Goal: Information Seeking & Learning: Learn about a topic

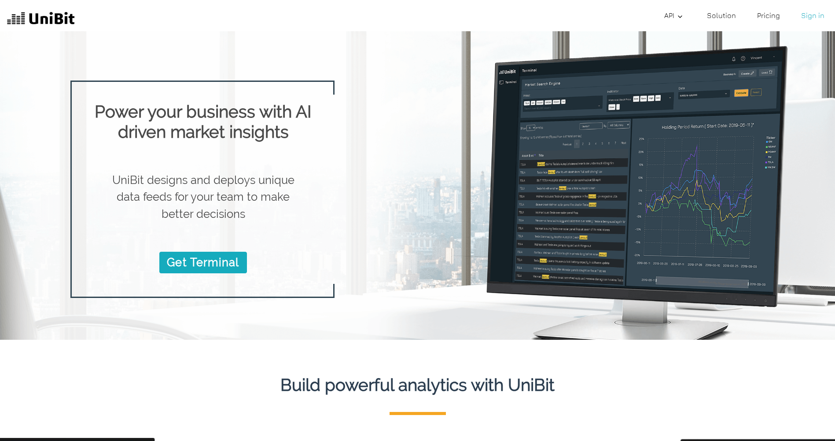
click at [724, 13] on link "Solution" at bounding box center [721, 16] width 36 height 18
click at [720, 21] on link "Solution" at bounding box center [721, 16] width 36 height 18
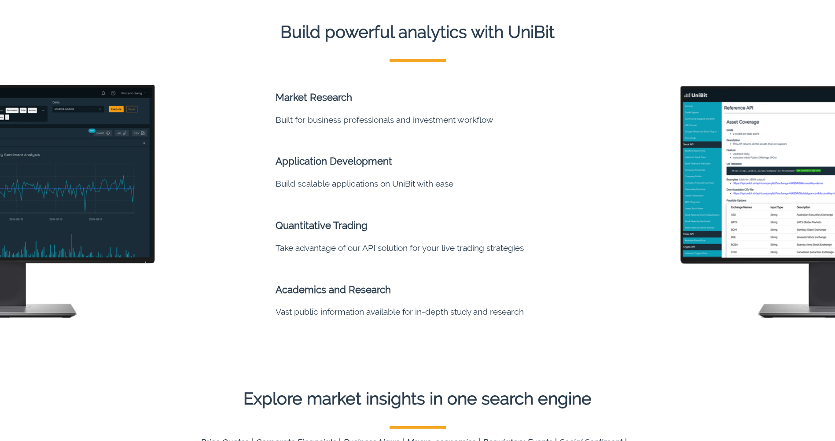
scroll to position [396, 0]
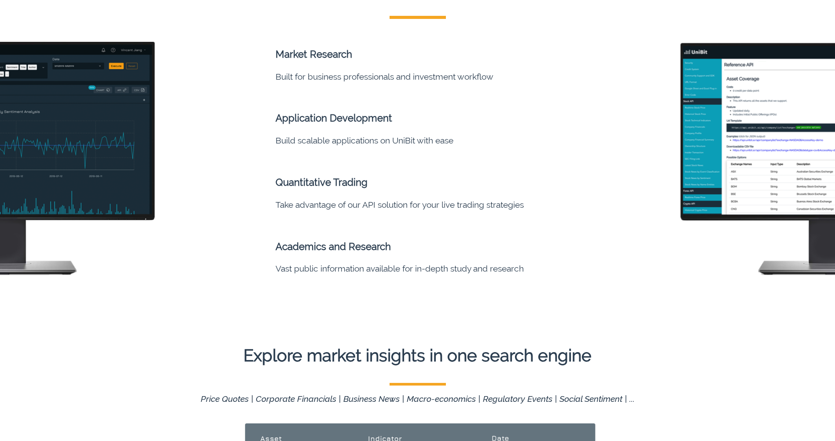
click at [380, 79] on li "Built for business professionals and investment workflow" at bounding box center [440, 76] width 330 height 14
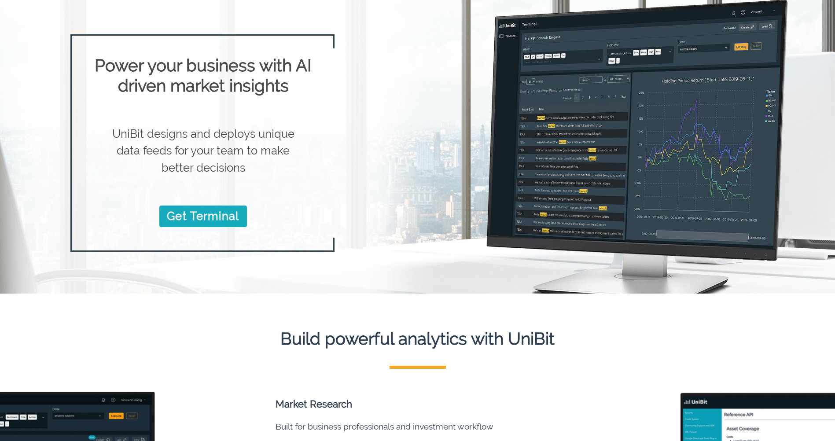
scroll to position [0, 0]
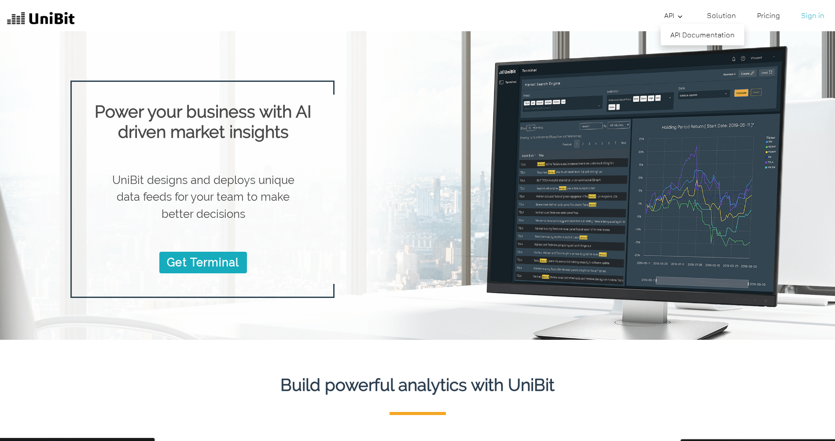
click at [683, 15] on icon at bounding box center [679, 16] width 7 height 7
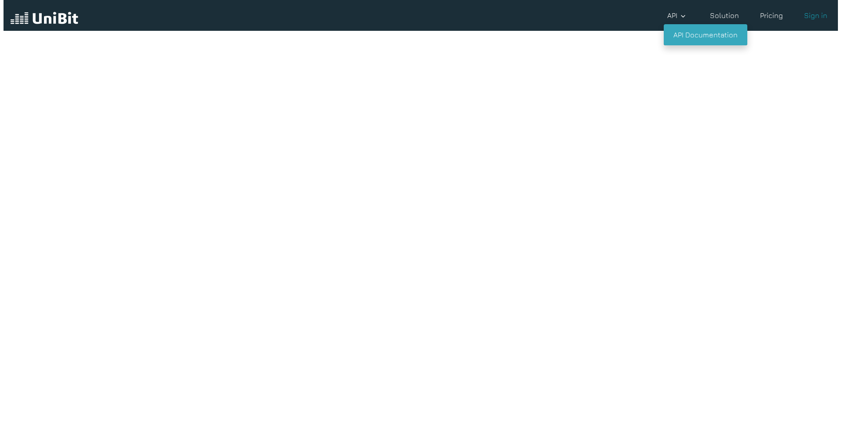
scroll to position [20, 0]
click at [678, 28] on link "API Documentation" at bounding box center [709, 34] width 84 height 21
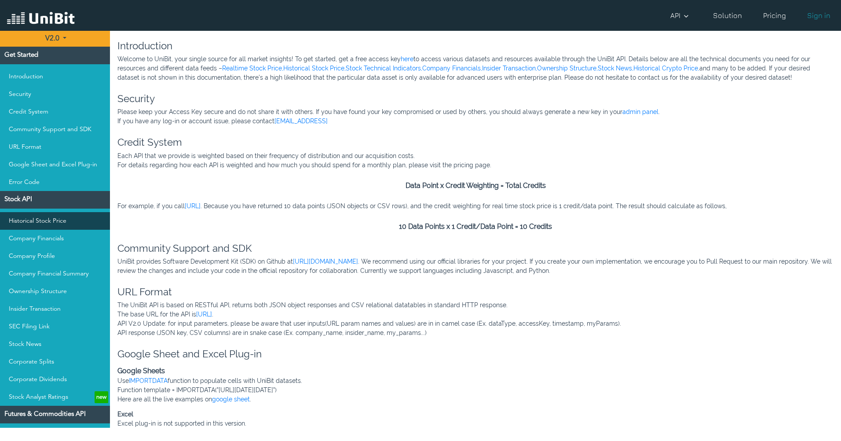
click at [44, 224] on link "Historical Stock Price" at bounding box center [55, 221] width 110 height 18
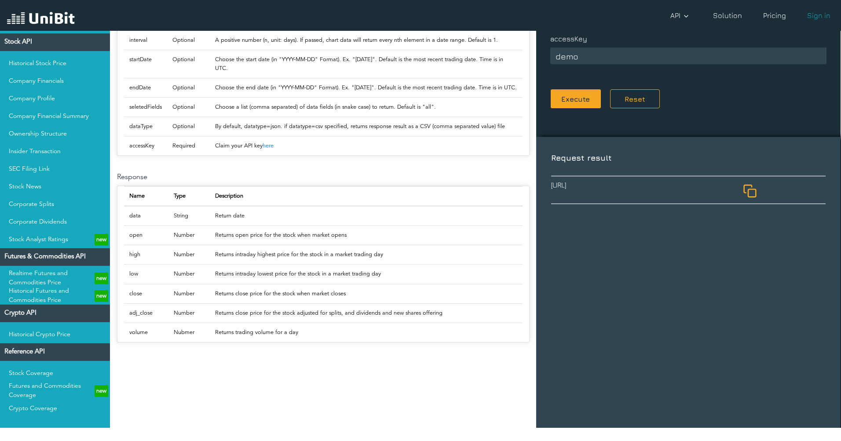
scroll to position [372, 0]
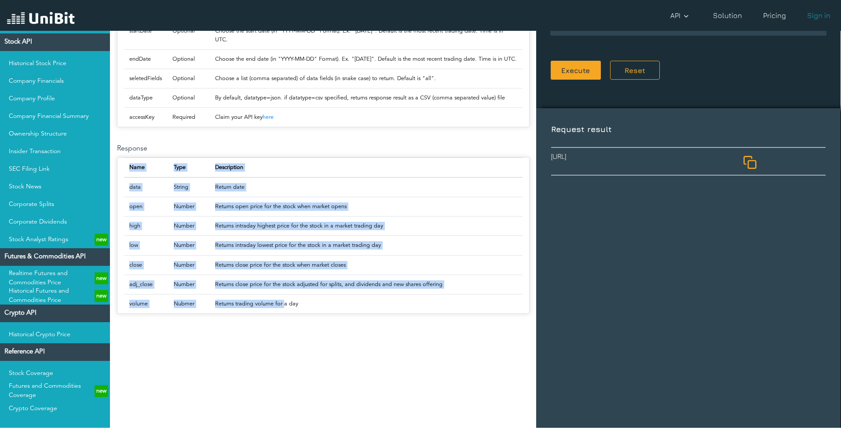
drag, startPoint x: 290, startPoint y: 347, endPoint x: 283, endPoint y: 330, distance: 19.1
click at [283, 330] on section "Historical Stock Price Costs 10 credit per data point Description Historical St…" at bounding box center [323, 117] width 426 height 852
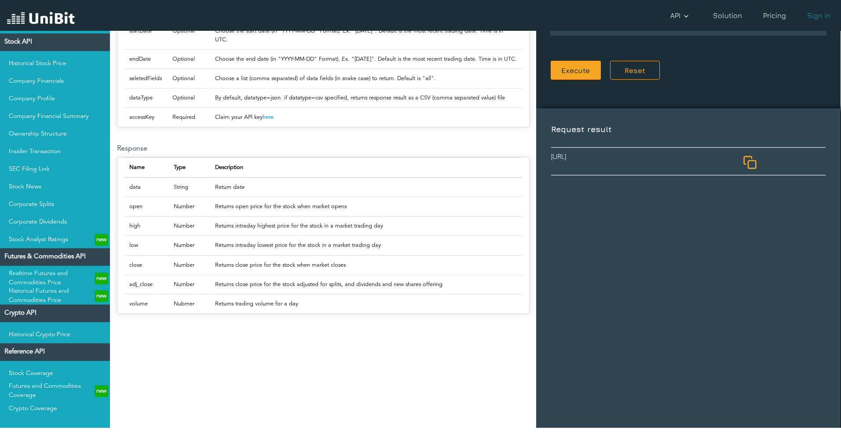
drag, startPoint x: 283, startPoint y: 330, endPoint x: 316, endPoint y: 338, distance: 34.0
click at [323, 313] on td "Returns trading volume for a day" at bounding box center [366, 303] width 313 height 19
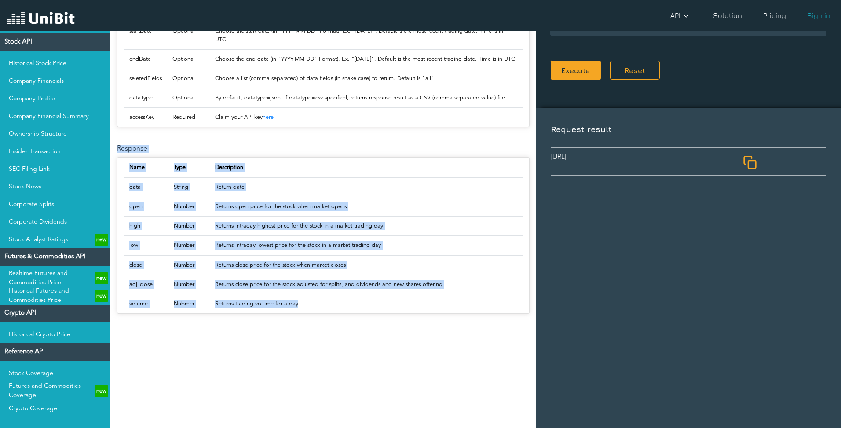
drag, startPoint x: 316, startPoint y: 338, endPoint x: 116, endPoint y: 181, distance: 253.9
click at [116, 181] on section "Historical Stock Price Costs 10 credit per data point Description Historical St…" at bounding box center [323, 117] width 426 height 852
drag, startPoint x: 116, startPoint y: 181, endPoint x: 191, endPoint y: 184, distance: 75.3
click at [191, 153] on h6 "Response" at bounding box center [323, 149] width 413 height 8
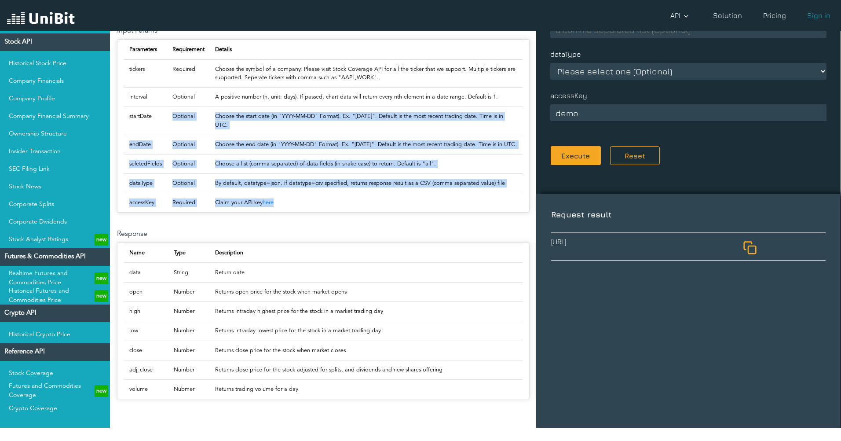
scroll to position [284, 0]
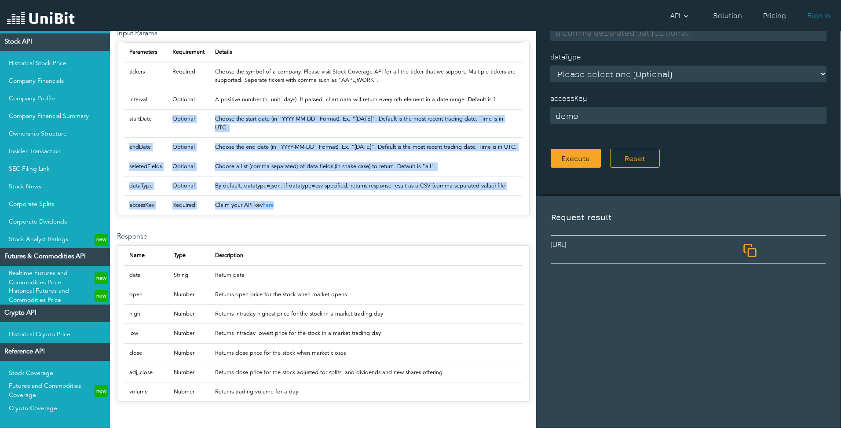
drag, startPoint x: 289, startPoint y: 148, endPoint x: 108, endPoint y: 117, distance: 183.6
click at [108, 117] on div "V2.0 V2.0 V1.0 Get Started Introduction Security Credit System Community Suppor…" at bounding box center [420, 229] width 841 height 397
click at [222, 171] on p "Choose a list (comma separated) of data fields (in snake case) to return. Defau…" at bounding box center [366, 166] width 302 height 8
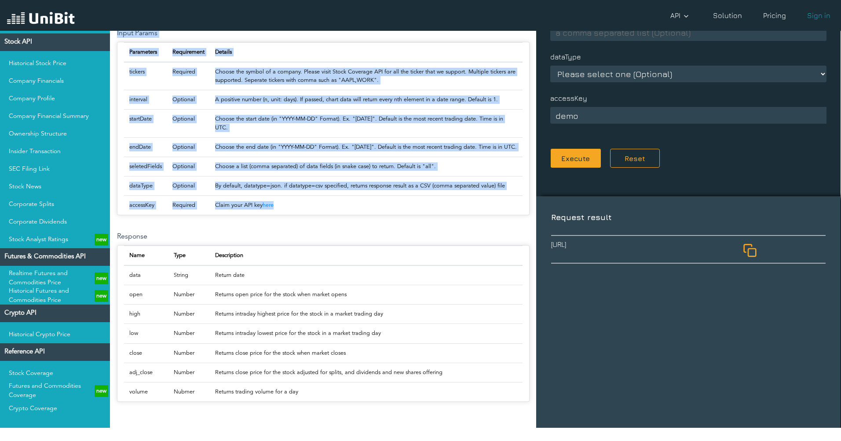
drag, startPoint x: 286, startPoint y: 238, endPoint x: 114, endPoint y: 58, distance: 248.6
click at [114, 58] on section "Historical Stock Price Costs 10 credit per data point Description Historical St…" at bounding box center [323, 205] width 426 height 852
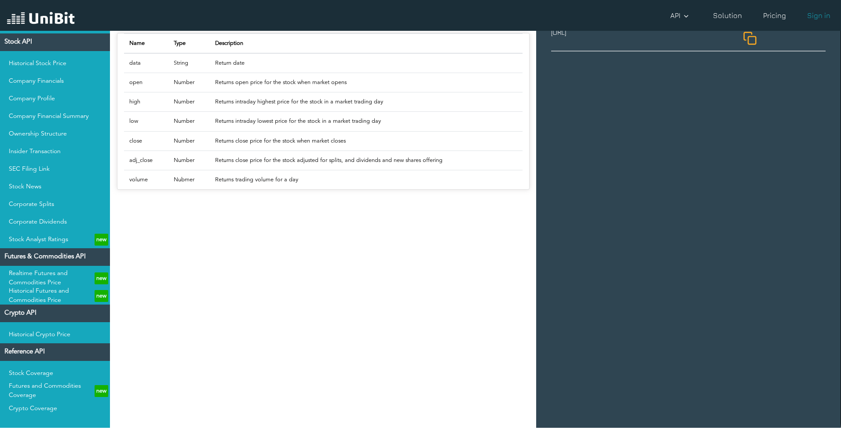
scroll to position [496, 0]
click at [247, 169] on td "Returns close price for the stock adjusted for splits, and dividends and new sh…" at bounding box center [366, 159] width 313 height 19
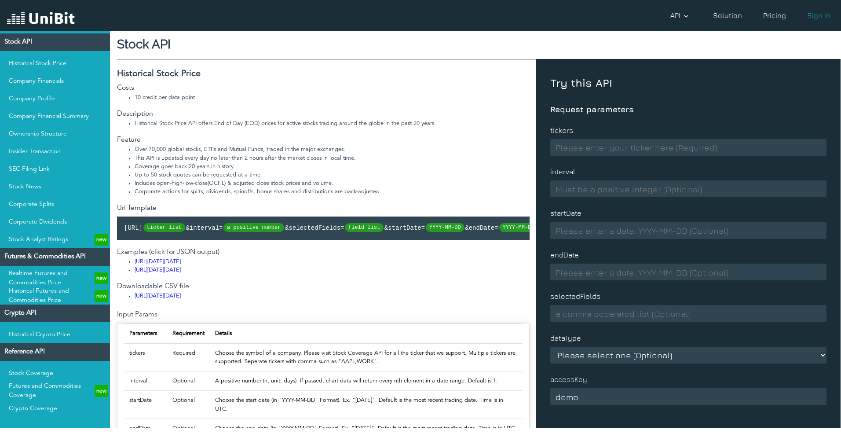
scroll to position [0, 0]
